Goal: Transaction & Acquisition: Purchase product/service

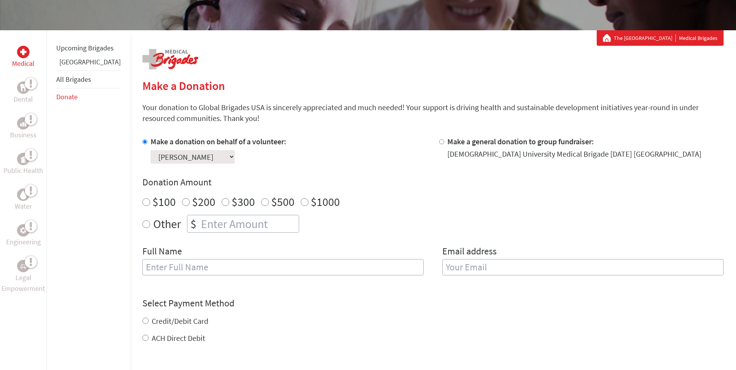
scroll to position [116, 0]
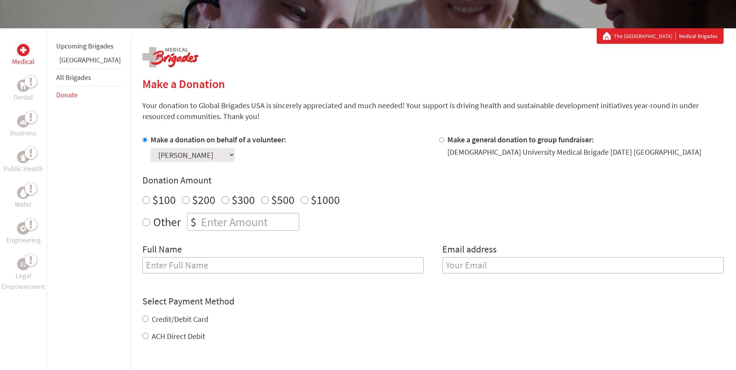
radio input "true"
click at [199, 225] on input "number" at bounding box center [248, 221] width 99 height 17
type input "-1"
click at [277, 226] on input "-1" at bounding box center [248, 221] width 99 height 17
type input "250"
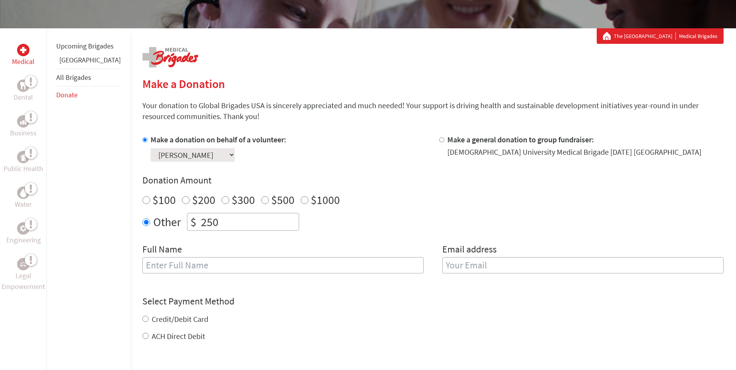
click at [150, 261] on input "text" at bounding box center [282, 265] width 281 height 16
type input "[PERSON_NAME]"
click at [455, 268] on input "email" at bounding box center [582, 265] width 281 height 16
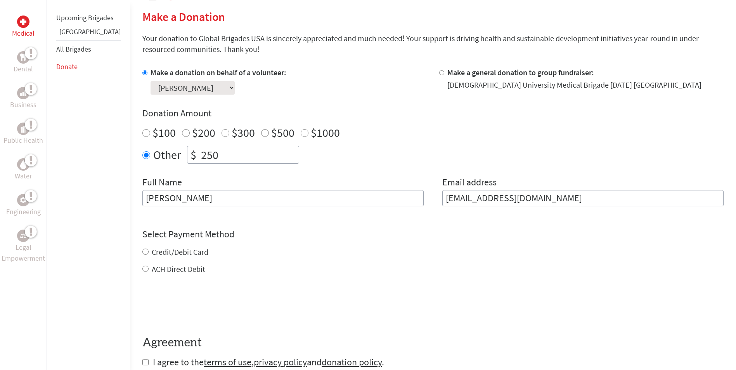
scroll to position [194, 0]
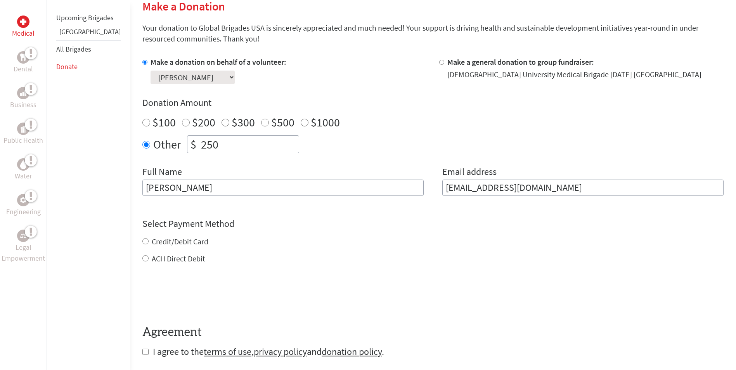
type input "[EMAIL_ADDRESS][DOMAIN_NAME]"
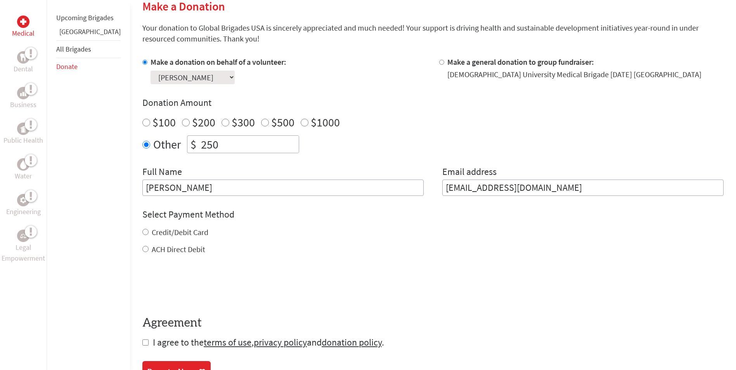
click at [142, 242] on div "Credit/Debit Card ACH Direct Debit" at bounding box center [432, 241] width 581 height 28
click at [142, 230] on input "Credit/Debit Card" at bounding box center [145, 232] width 6 height 6
radio input "true"
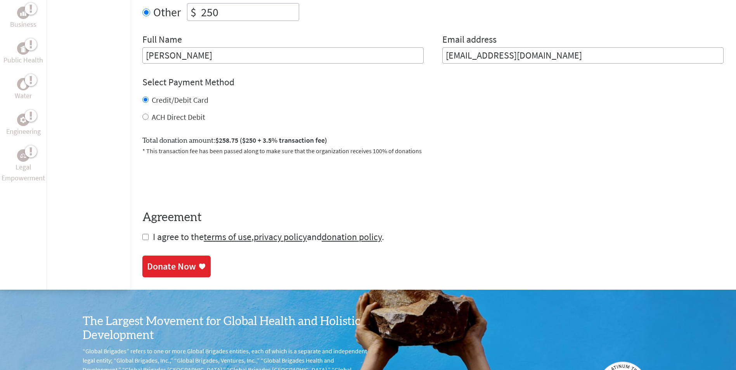
scroll to position [388, 0]
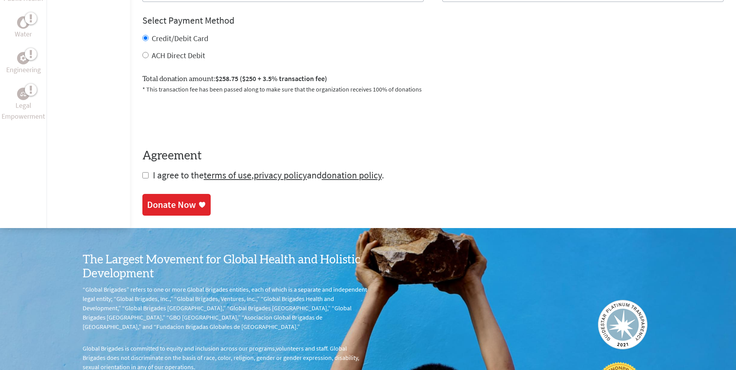
click at [142, 176] on input "checkbox" at bounding box center [145, 175] width 6 height 6
checkbox input "true"
click at [157, 206] on div "Donate Now" at bounding box center [171, 205] width 49 height 12
